Goal: Information Seeking & Learning: Learn about a topic

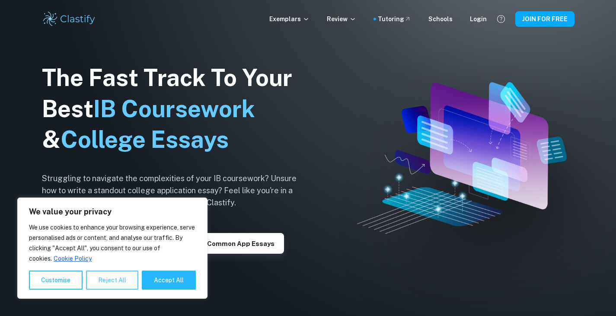
click at [111, 282] on button "Reject All" at bounding box center [112, 279] width 52 height 19
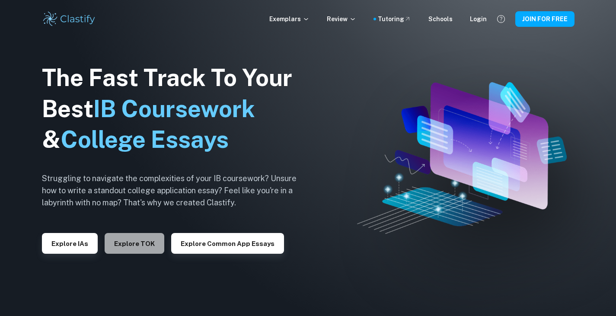
click at [127, 239] on button "Explore TOK" at bounding box center [135, 243] width 60 height 21
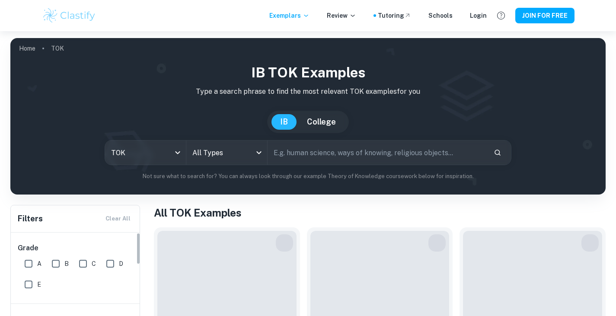
click at [81, 240] on div "Grade A B C D E" at bounding box center [76, 267] width 130 height 71
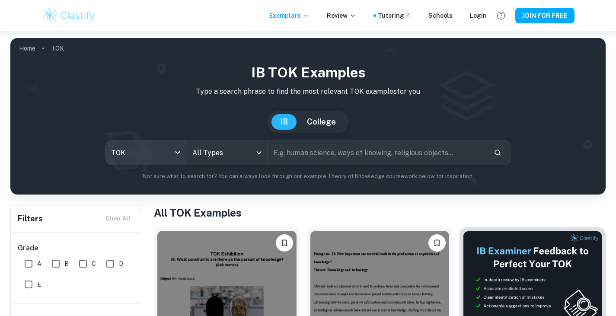
click at [159, 148] on body "We value your privacy We use cookies to enhance your browsing experience, serve…" at bounding box center [308, 189] width 616 height 316
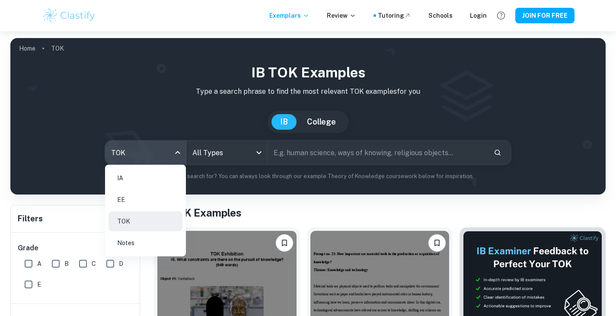
click at [156, 176] on li "IA" at bounding box center [145, 178] width 74 height 20
type input "ia"
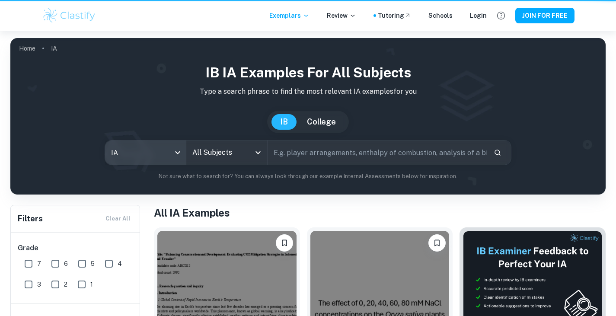
click at [219, 161] on div "All Subjects" at bounding box center [226, 152] width 81 height 24
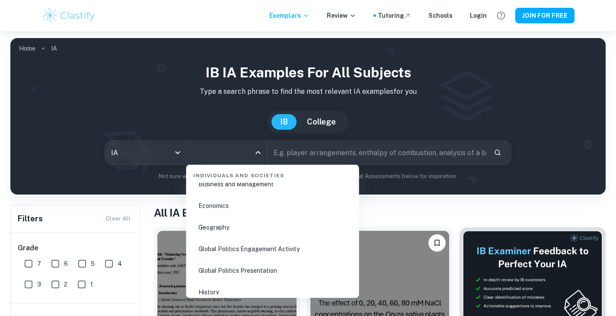
scroll to position [1086, 0]
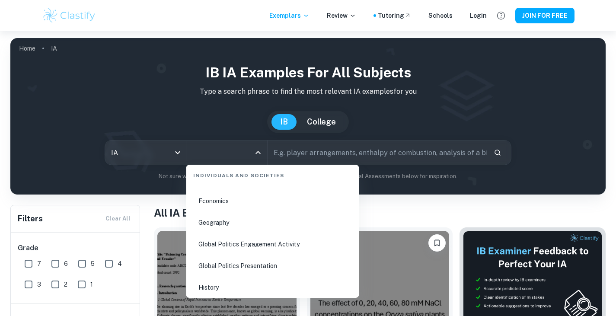
click at [216, 203] on li "Economics" at bounding box center [273, 201] width 166 height 20
type input "Economics"
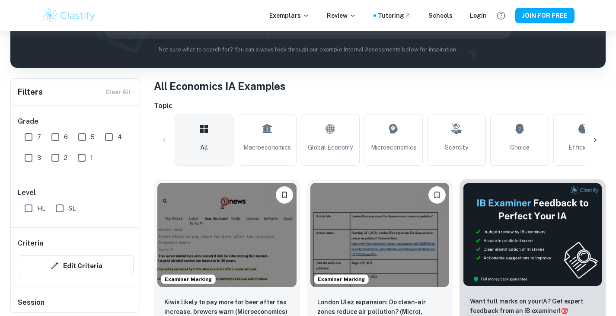
click at [28, 136] on input "7" at bounding box center [28, 136] width 17 height 17
checkbox input "true"
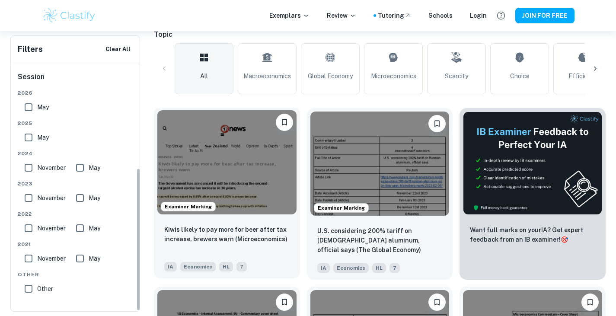
scroll to position [219, 0]
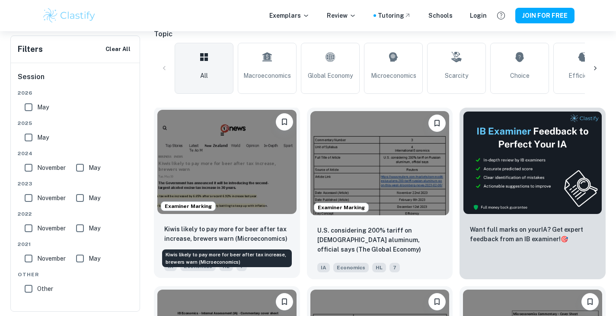
click at [226, 238] on p "Kiwis likely to pay more for beer after tax increase, brewers warn (Microeconom…" at bounding box center [226, 233] width 125 height 19
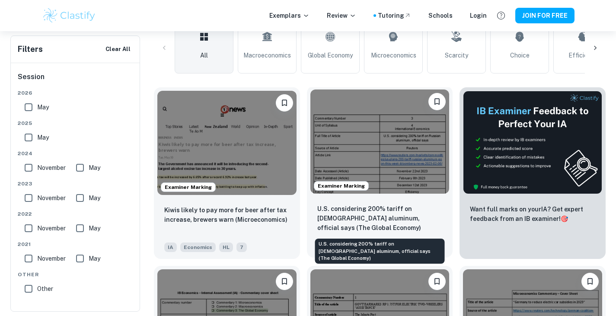
scroll to position [240, 0]
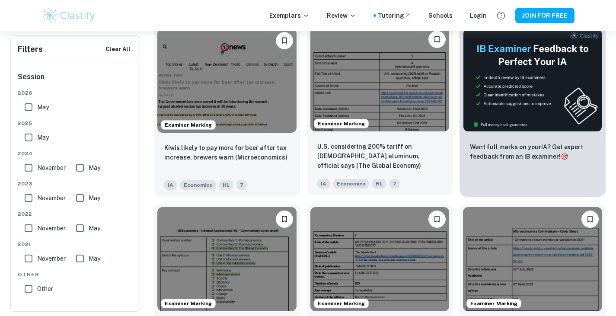
click at [391, 147] on p "U.S. considering 200% tariff on Russian aluminum, official says (The Global Eco…" at bounding box center [379, 156] width 125 height 29
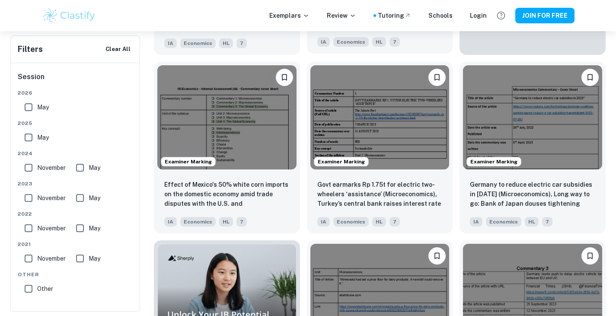
scroll to position [444, 0]
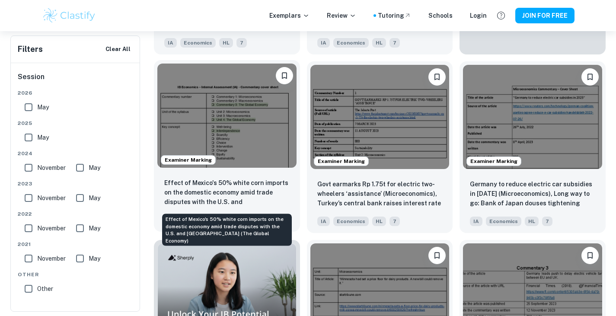
click at [247, 187] on p "Effect of Mexico's 50% white corn imports on the domestic economy amid trade di…" at bounding box center [226, 192] width 125 height 29
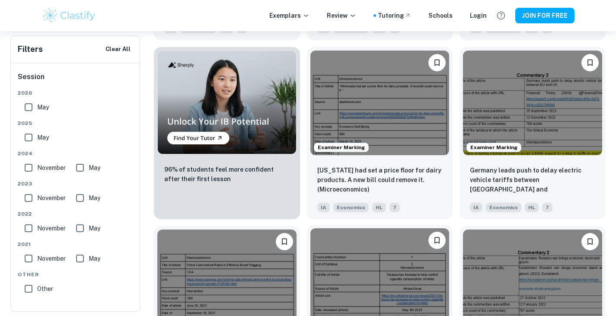
scroll to position [784, 0]
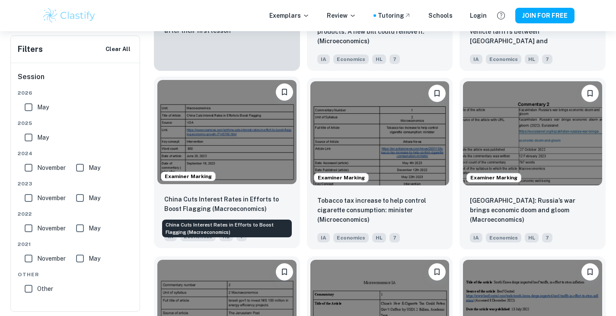
click at [248, 205] on p "China Cuts Interest Rates in Efforts to Boost Flagging (Macroeconomics)" at bounding box center [226, 203] width 125 height 19
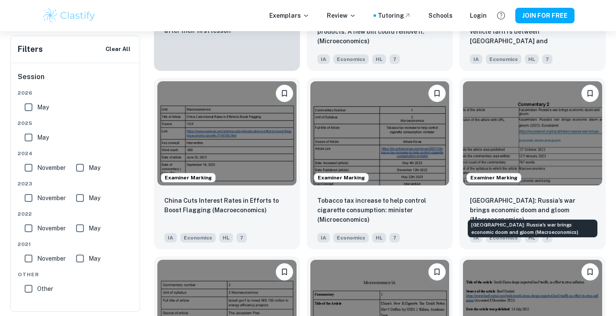
scroll to position [793, 0]
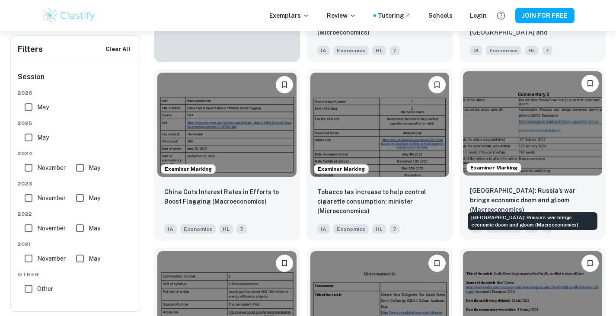
click at [487, 189] on p "Kazakhstan: Russia’s war brings economic doom and gloom (Macroeconomics)" at bounding box center [532, 200] width 125 height 29
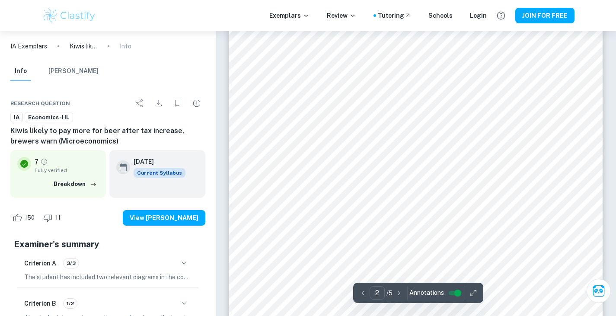
scroll to position [805, 0]
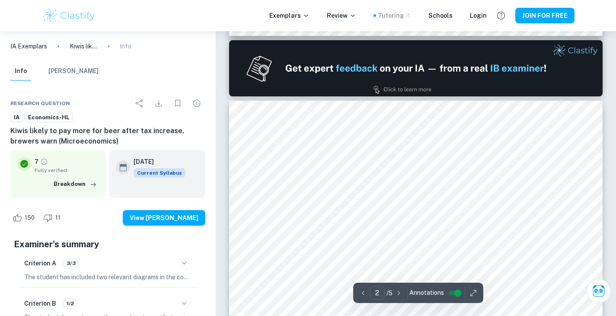
type input "1"
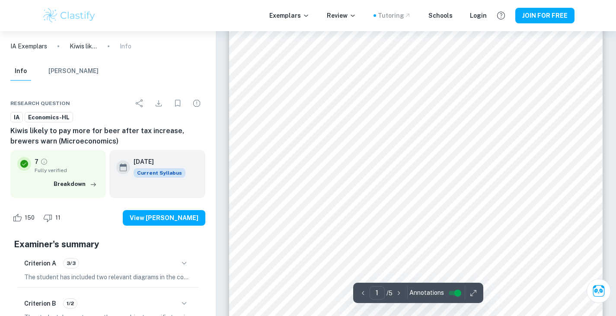
scroll to position [0, 0]
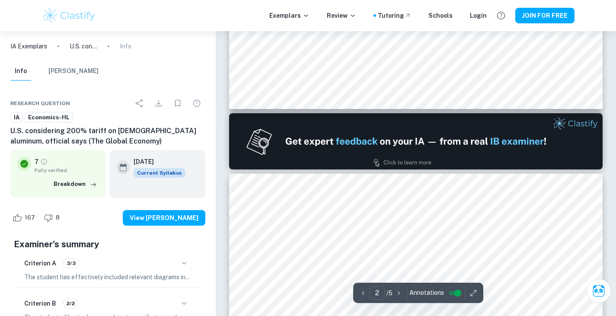
type input "1"
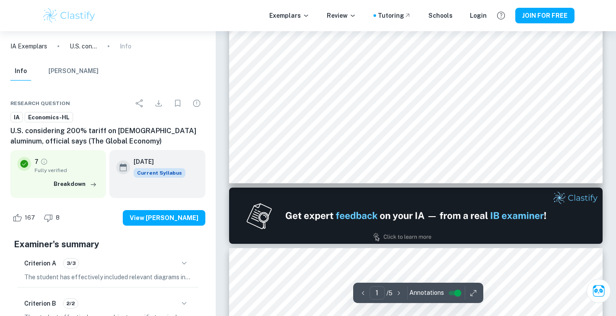
scroll to position [244, 0]
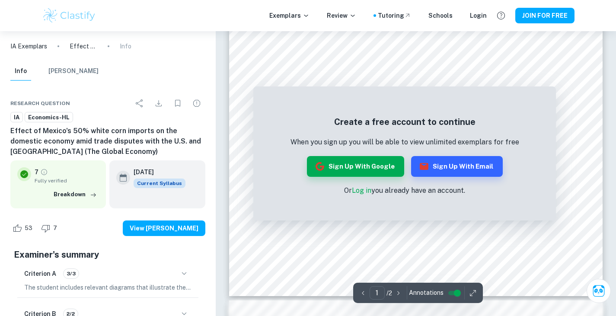
scroll to position [231, 0]
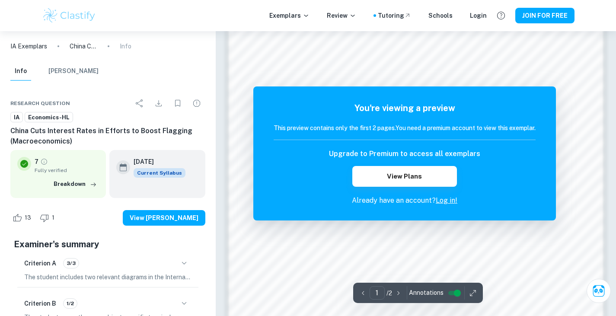
scroll to position [383, 0]
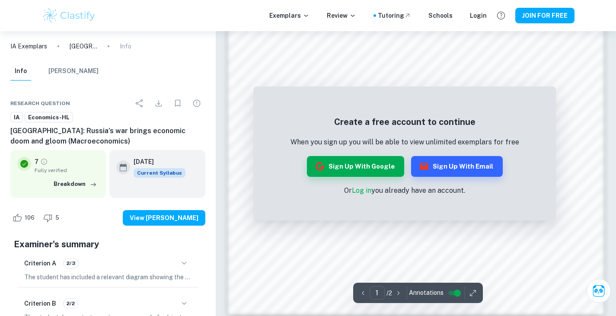
scroll to position [697, 0]
click at [354, 160] on button "Sign up with Google" at bounding box center [355, 166] width 97 height 21
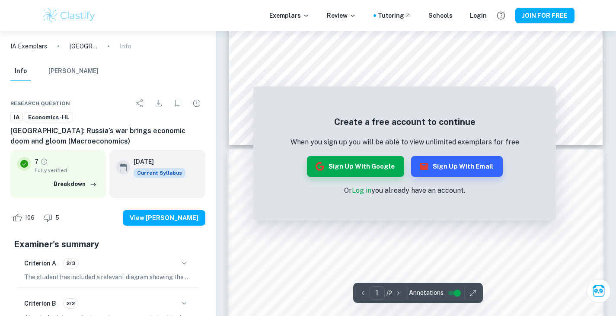
scroll to position [348, 0]
